Goal: Task Accomplishment & Management: Manage account settings

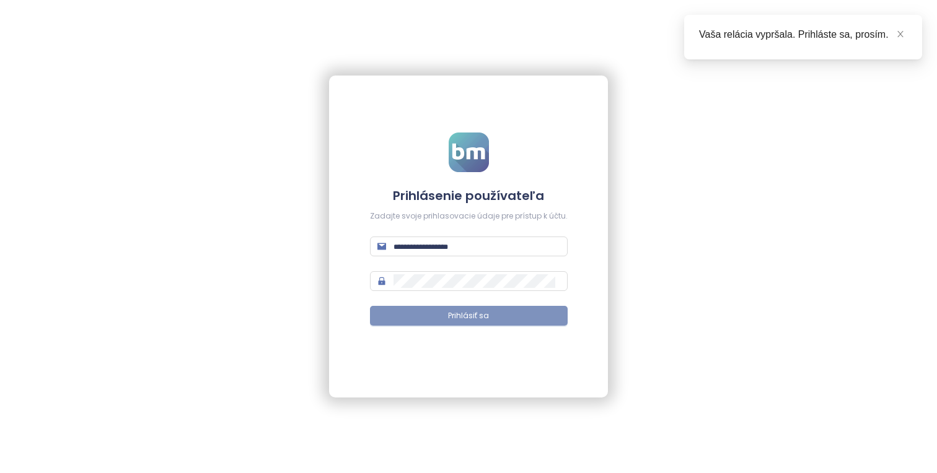
type input "**********"
click at [522, 314] on button "Prihlásiť sa" at bounding box center [469, 316] width 198 height 20
click at [901, 33] on icon "close" at bounding box center [900, 34] width 9 height 9
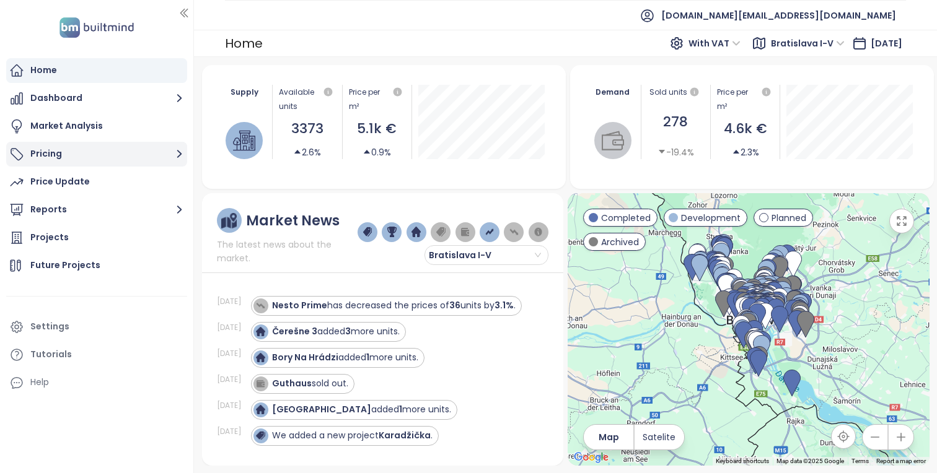
click at [166, 154] on button "Pricing" at bounding box center [96, 154] width 181 height 25
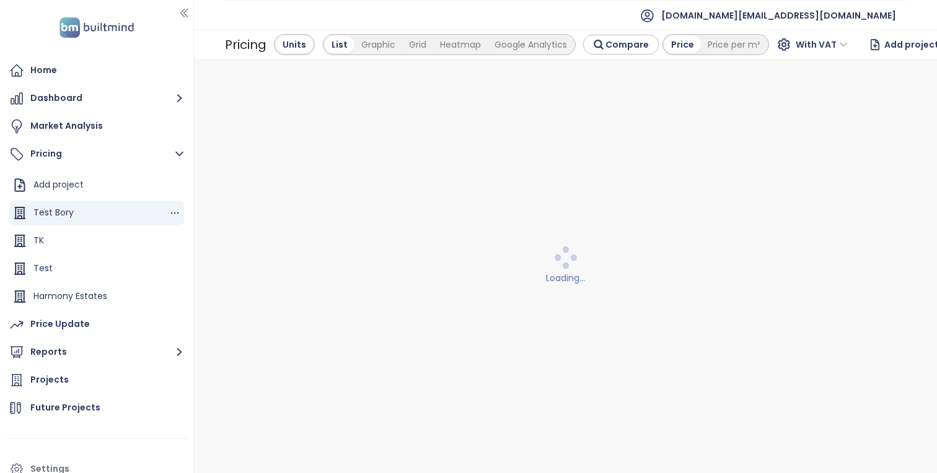
click at [170, 219] on div "Test Bory" at bounding box center [96, 213] width 175 height 25
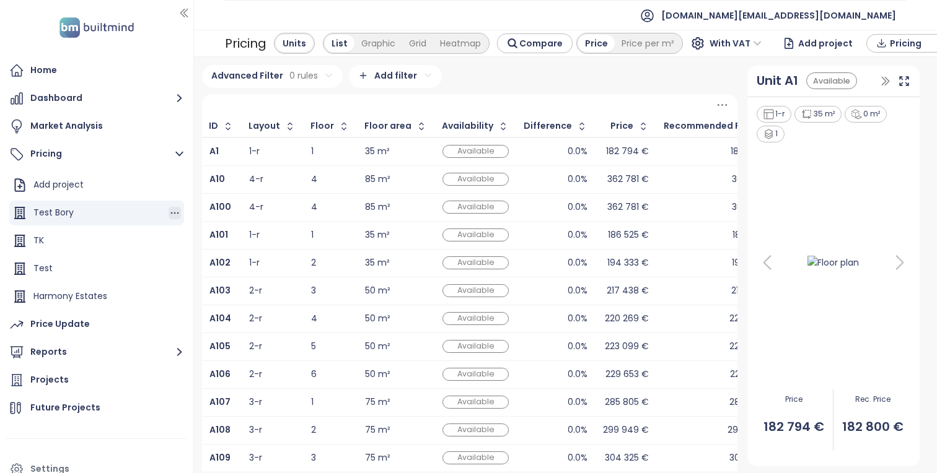
click at [173, 212] on icon "button" at bounding box center [175, 213] width 12 height 12
click at [207, 233] on button "Edit" at bounding box center [217, 233] width 55 height 15
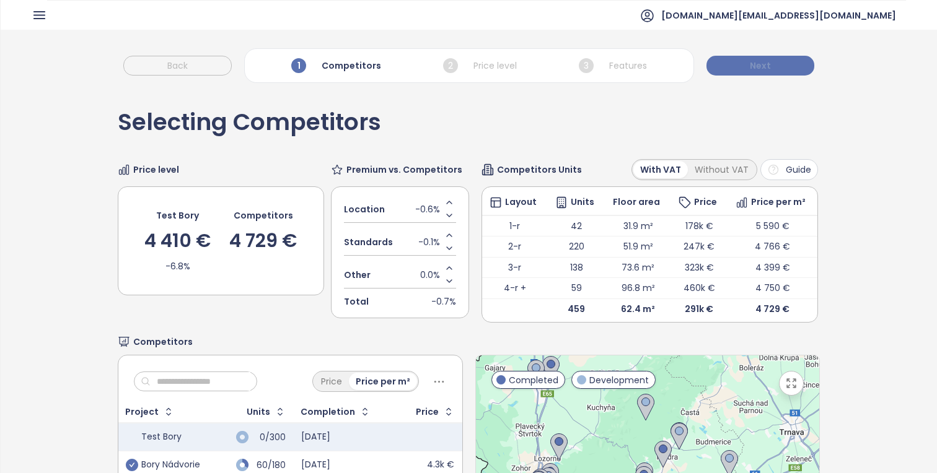
click at [780, 63] on button "Next" at bounding box center [760, 66] width 108 height 20
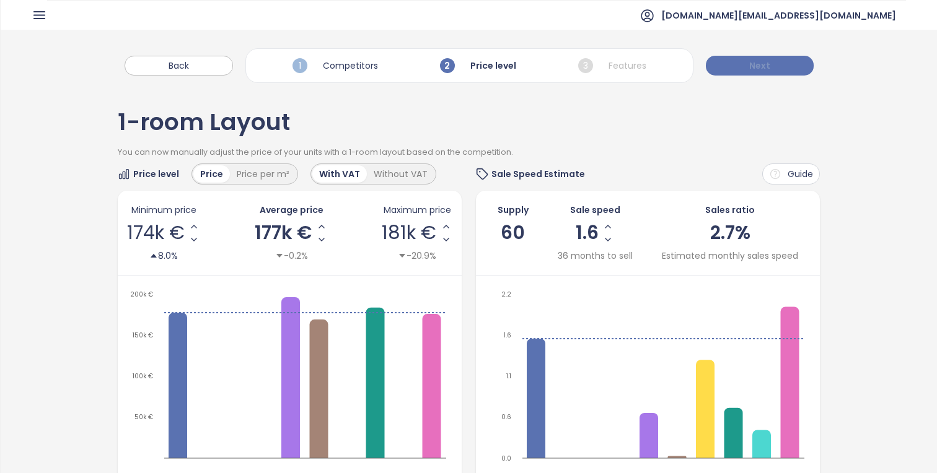
click at [780, 63] on button "Next" at bounding box center [760, 66] width 108 height 20
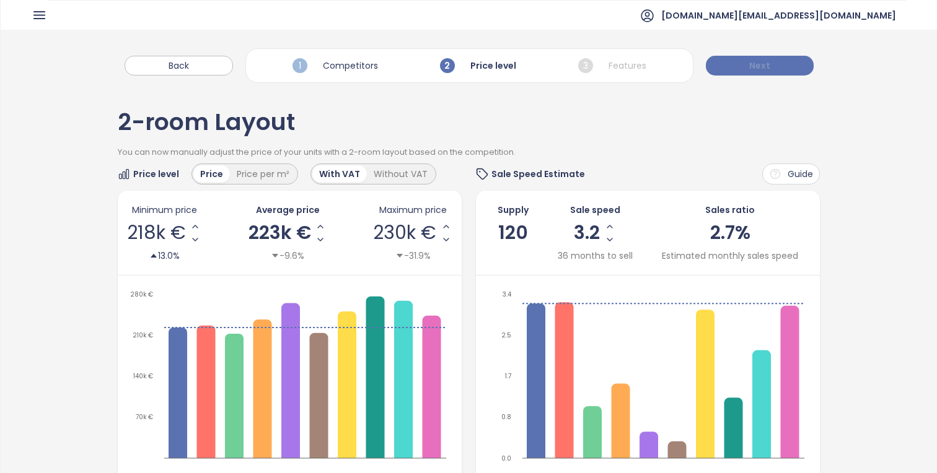
click at [780, 63] on button "Next" at bounding box center [760, 66] width 108 height 20
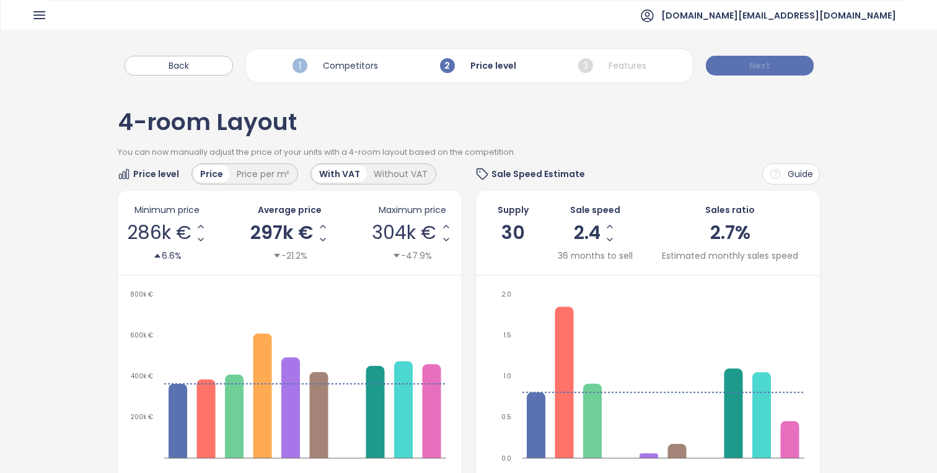
click at [780, 63] on button "Next" at bounding box center [760, 66] width 108 height 20
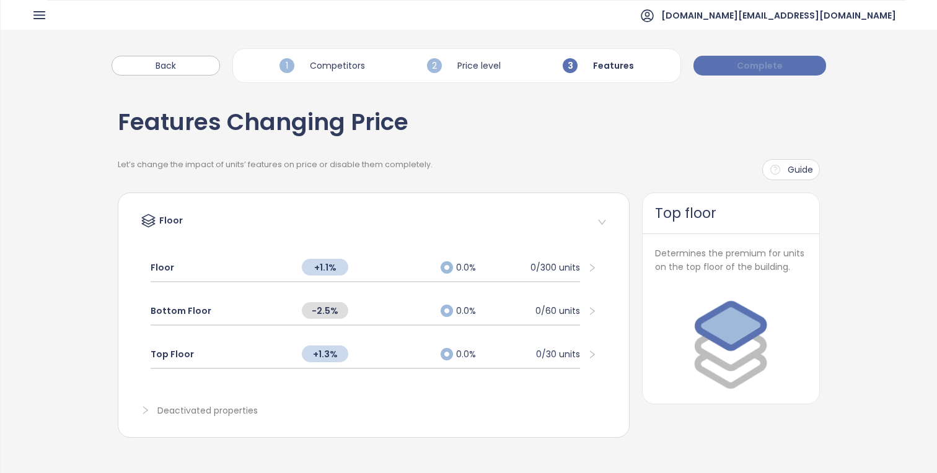
click at [780, 63] on button "Complete" at bounding box center [759, 66] width 133 height 20
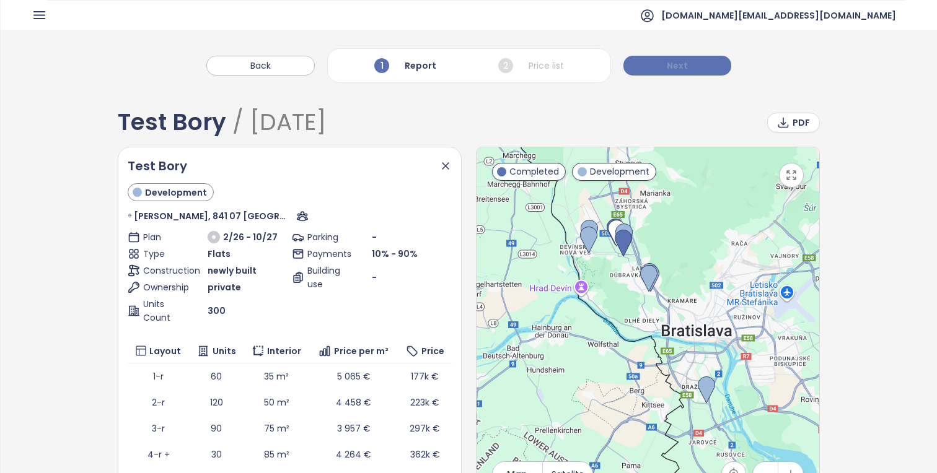
click at [710, 66] on button "Next" at bounding box center [677, 66] width 108 height 20
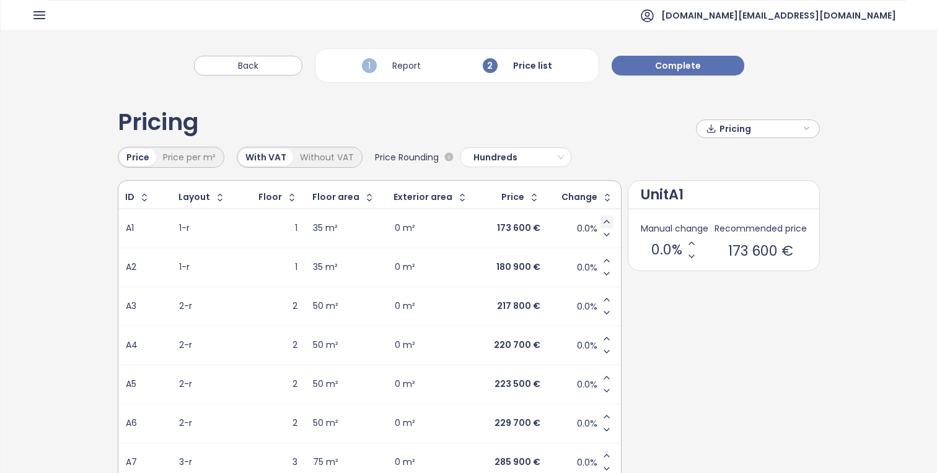
click at [606, 221] on icon "Increase value" at bounding box center [606, 222] width 5 height 2
click at [605, 235] on icon "Decrease value" at bounding box center [607, 235] width 10 height 10
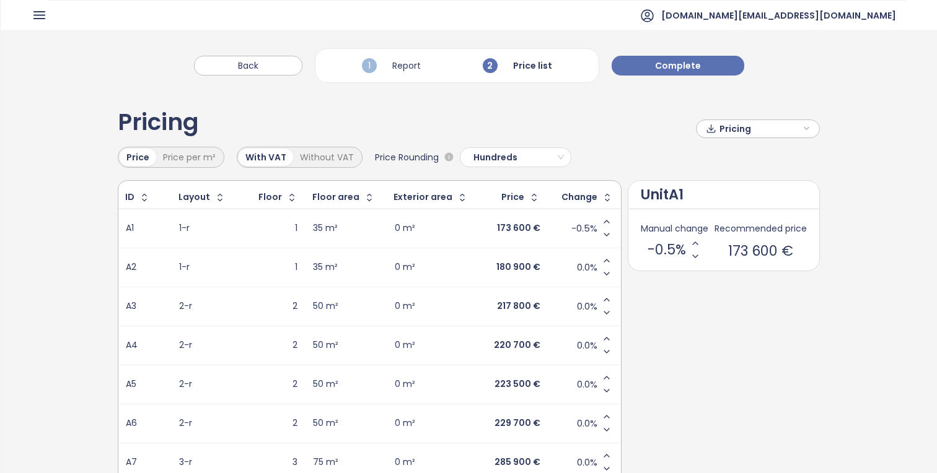
click at [605, 235] on icon "Decrease value" at bounding box center [607, 235] width 10 height 10
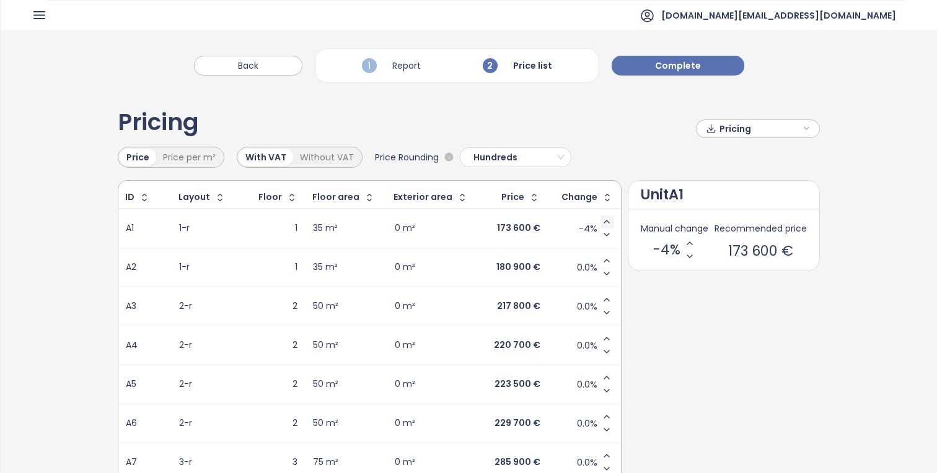
click at [607, 219] on icon "Increase value" at bounding box center [607, 222] width 10 height 10
click at [693, 305] on div "ID Layout Floor Floor area Exterior area Price Change A1 1-r 1 35 m² 0 m² 173 6…" at bounding box center [469, 391] width 702 height 423
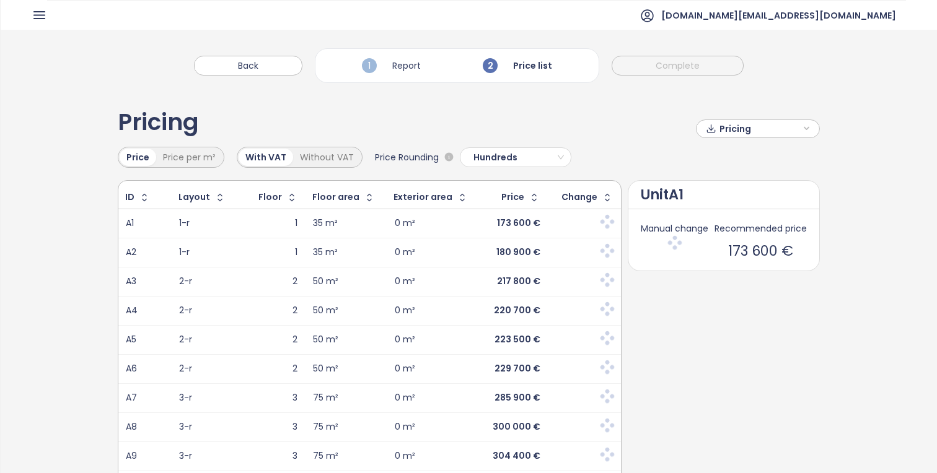
click at [605, 258] on div at bounding box center [607, 253] width 12 height 16
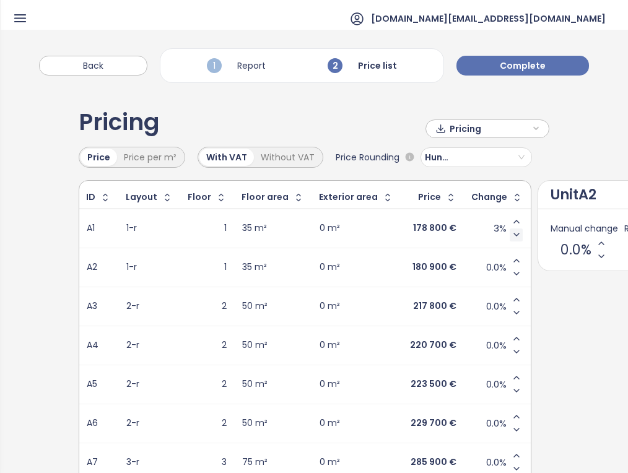
click at [510, 241] on button "Decrease value" at bounding box center [516, 235] width 13 height 13
click at [514, 260] on icon "Increase value" at bounding box center [516, 261] width 5 height 2
click at [512, 275] on icon "Decrease value" at bounding box center [517, 274] width 10 height 10
click at [512, 259] on icon "Increase value" at bounding box center [517, 261] width 10 height 10
click at [512, 262] on icon "Increase value" at bounding box center [517, 261] width 10 height 10
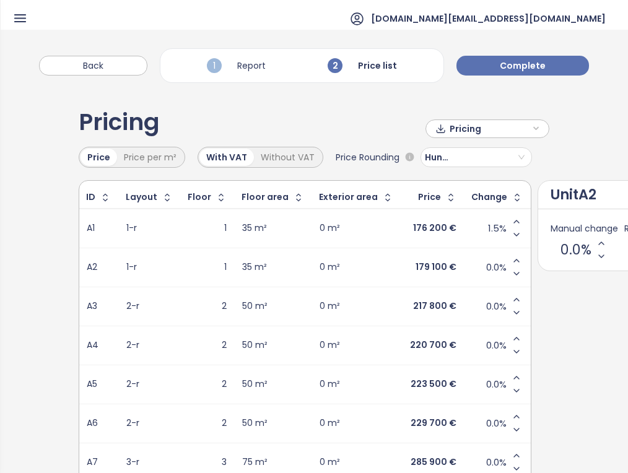
click at [512, 262] on icon "Increase value" at bounding box center [517, 261] width 10 height 10
click at [512, 220] on icon "Increase value" at bounding box center [517, 222] width 10 height 10
click at [514, 234] on icon "Decrease value" at bounding box center [516, 235] width 5 height 2
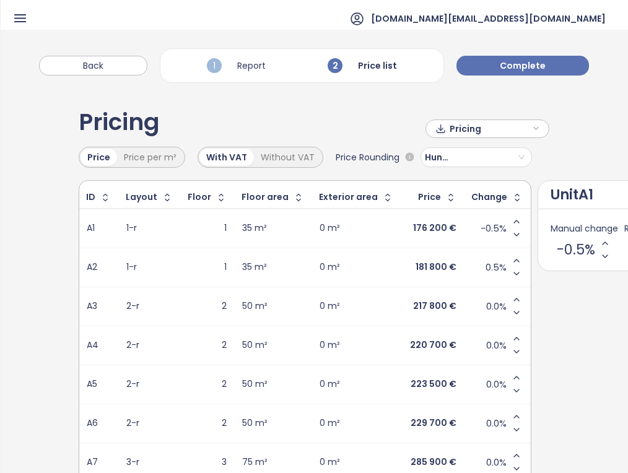
click at [514, 234] on icon "Decrease value" at bounding box center [516, 235] width 5 height 2
click at [512, 219] on icon "Increase value" at bounding box center [517, 222] width 10 height 10
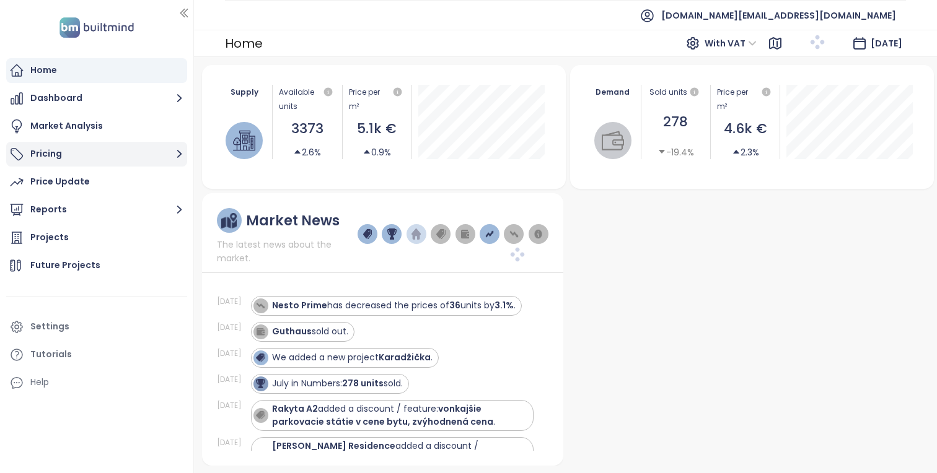
click at [128, 150] on button "Pricing" at bounding box center [96, 154] width 181 height 25
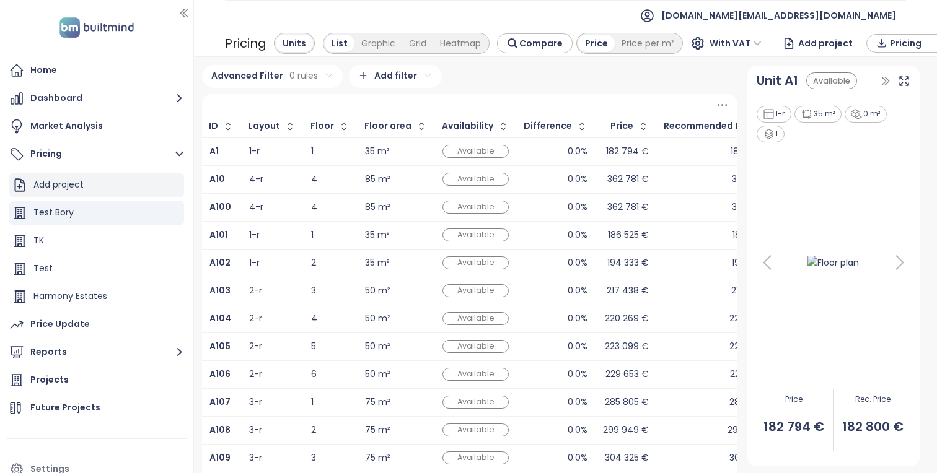
click at [105, 195] on div "Add project" at bounding box center [96, 185] width 175 height 25
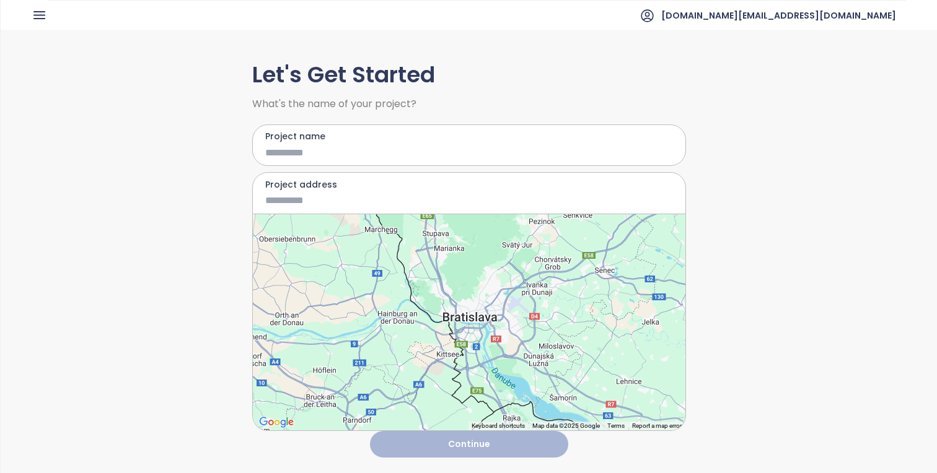
click at [486, 312] on div at bounding box center [469, 322] width 433 height 216
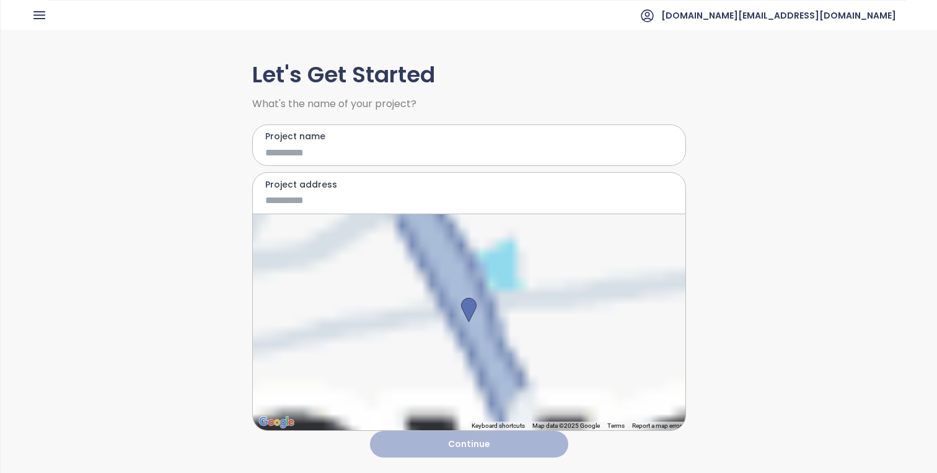
click at [470, 151] on input "Project name" at bounding box center [460, 152] width 390 height 15
type input "**********"
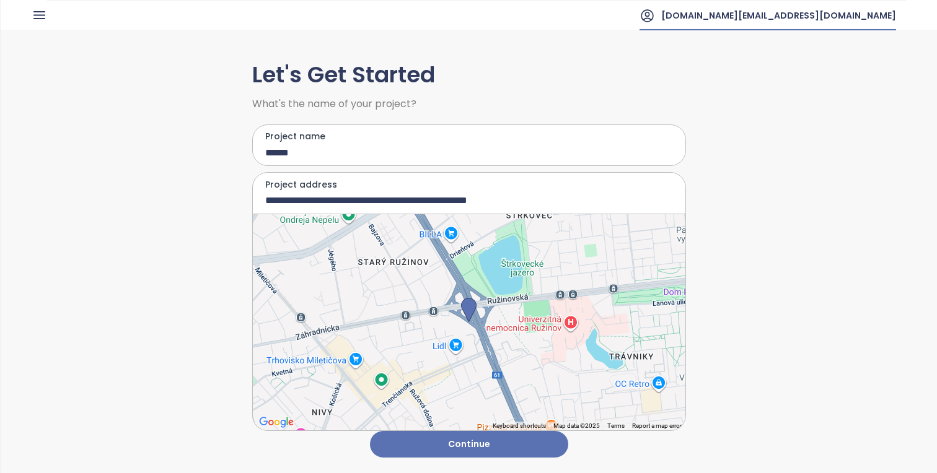
type input "******"
